Goal: Task Accomplishment & Management: Use online tool/utility

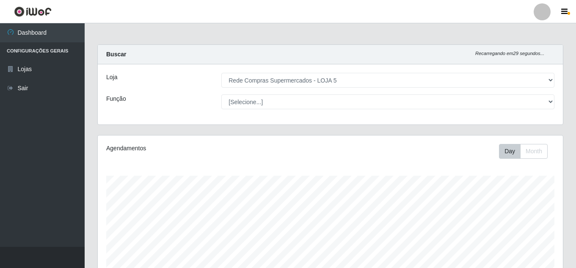
select select "397"
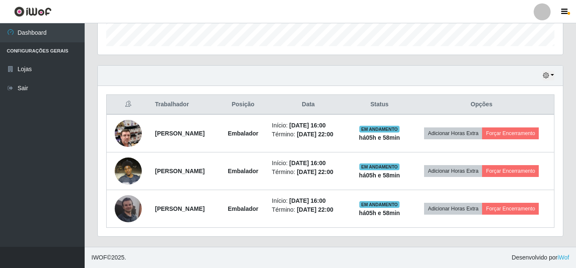
scroll to position [176, 465]
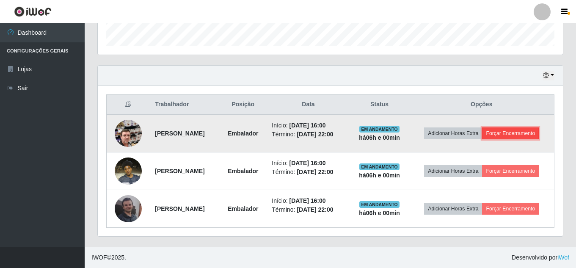
click at [499, 127] on button "Forçar Encerramento" at bounding box center [510, 133] width 57 height 12
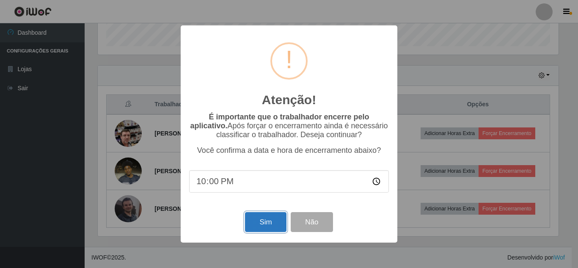
click at [264, 229] on button "Sim" at bounding box center [265, 222] width 41 height 20
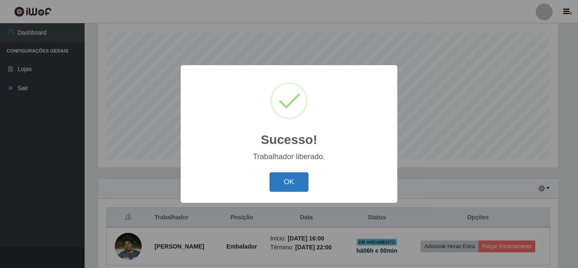
click at [285, 182] on button "OK" at bounding box center [288, 182] width 39 height 20
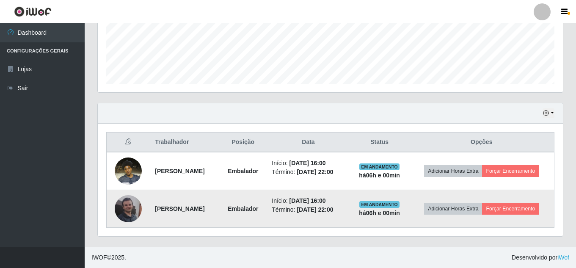
scroll to position [231, 0]
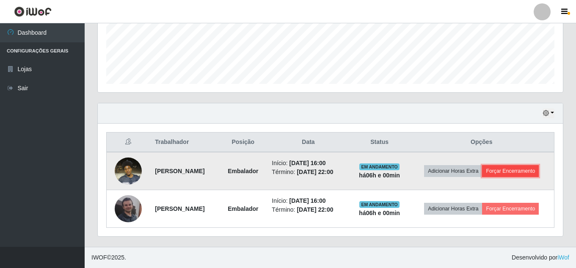
click at [493, 167] on button "Forçar Encerramento" at bounding box center [510, 171] width 57 height 12
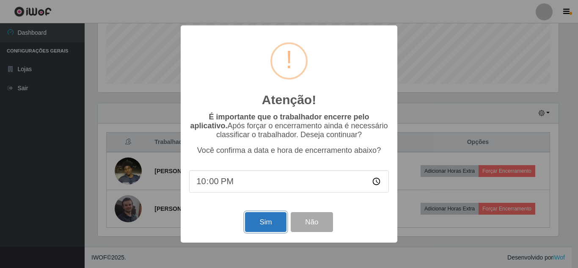
click at [275, 221] on button "Sim" at bounding box center [265, 222] width 41 height 20
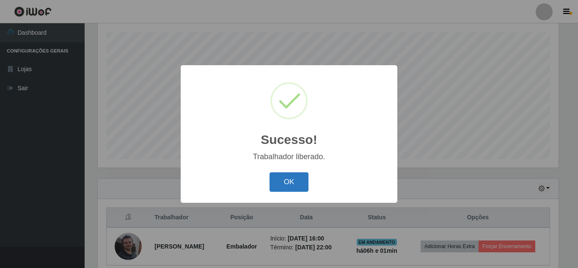
click at [296, 187] on button "OK" at bounding box center [288, 182] width 39 height 20
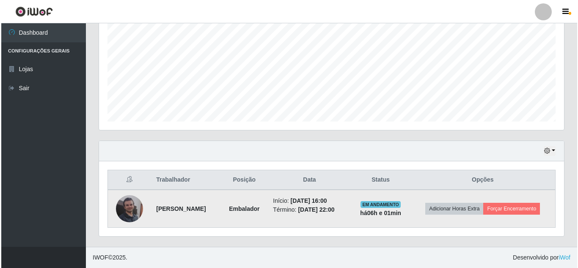
scroll to position [187, 0]
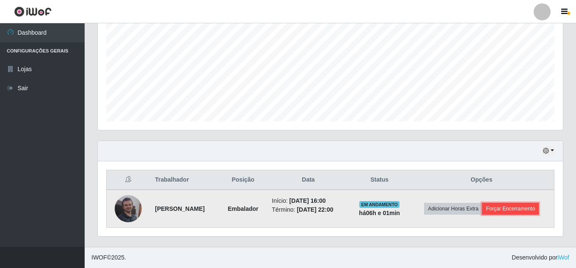
click at [491, 208] on button "Forçar Encerramento" at bounding box center [510, 209] width 57 height 12
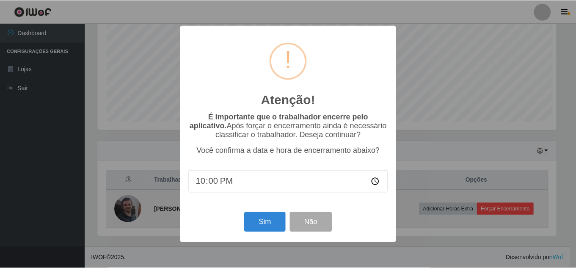
scroll to position [176, 461]
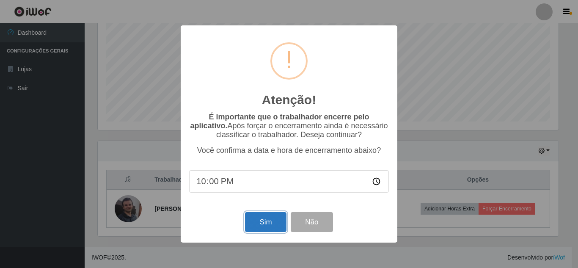
click at [275, 220] on button "Sim" at bounding box center [265, 222] width 41 height 20
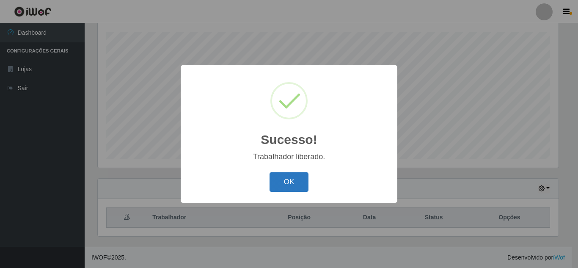
click at [293, 186] on button "OK" at bounding box center [288, 182] width 39 height 20
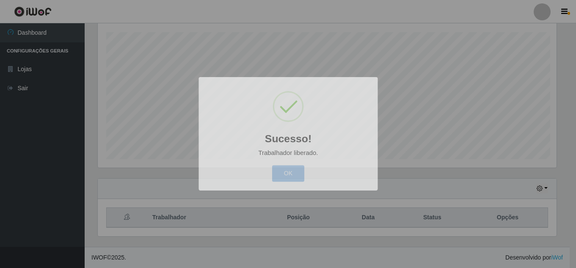
scroll to position [176, 465]
